Goal: Information Seeking & Learning: Learn about a topic

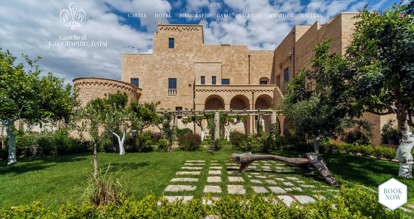
click at [144, 19] on link "Castle" at bounding box center [137, 15] width 19 height 7
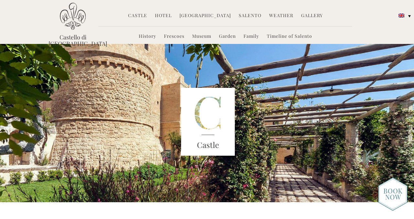
click at [148, 36] on link "History" at bounding box center [147, 36] width 17 height 7
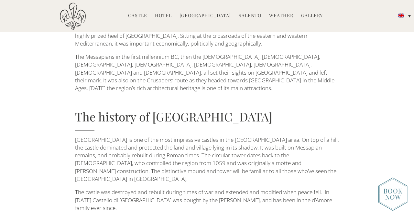
scroll to position [131, 0]
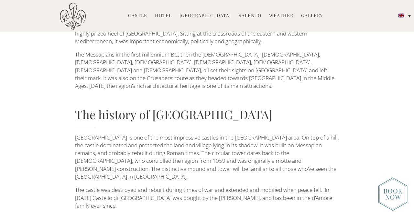
click at [172, 16] on link "Hotel" at bounding box center [163, 15] width 17 height 7
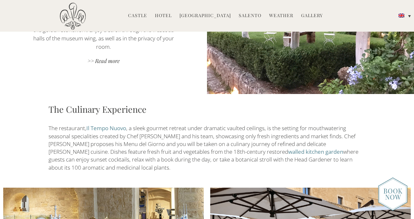
scroll to position [636, 0]
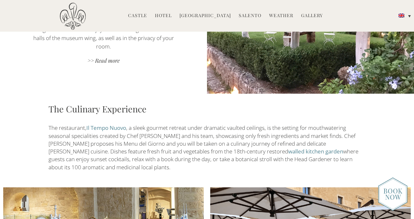
click at [288, 148] on link "walled kitchen garden" at bounding box center [315, 151] width 55 height 7
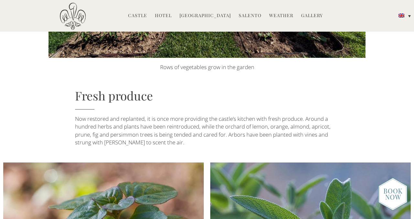
scroll to position [217, 0]
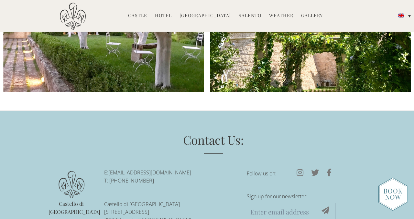
scroll to position [992, 0]
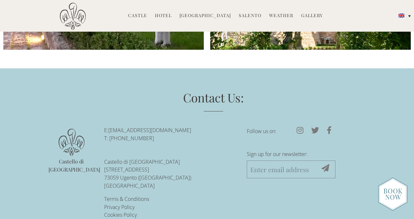
click at [306, 16] on link "Gallery" at bounding box center [312, 15] width 22 height 7
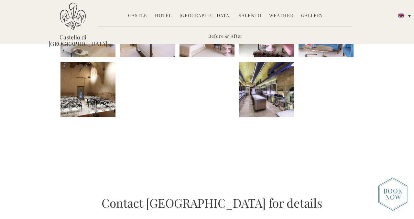
scroll to position [220, 0]
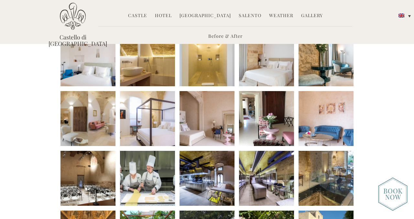
click at [242, 16] on link "Salento" at bounding box center [249, 15] width 23 height 7
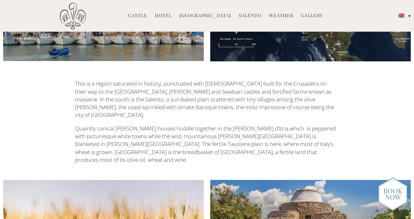
scroll to position [780, 0]
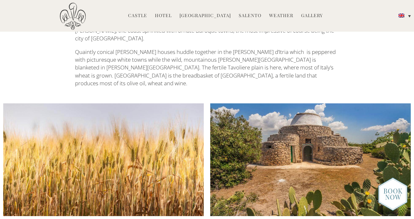
click at [203, 17] on link "[GEOGRAPHIC_DATA]" at bounding box center [204, 15] width 51 height 7
